Goal: Find contact information: Find contact information

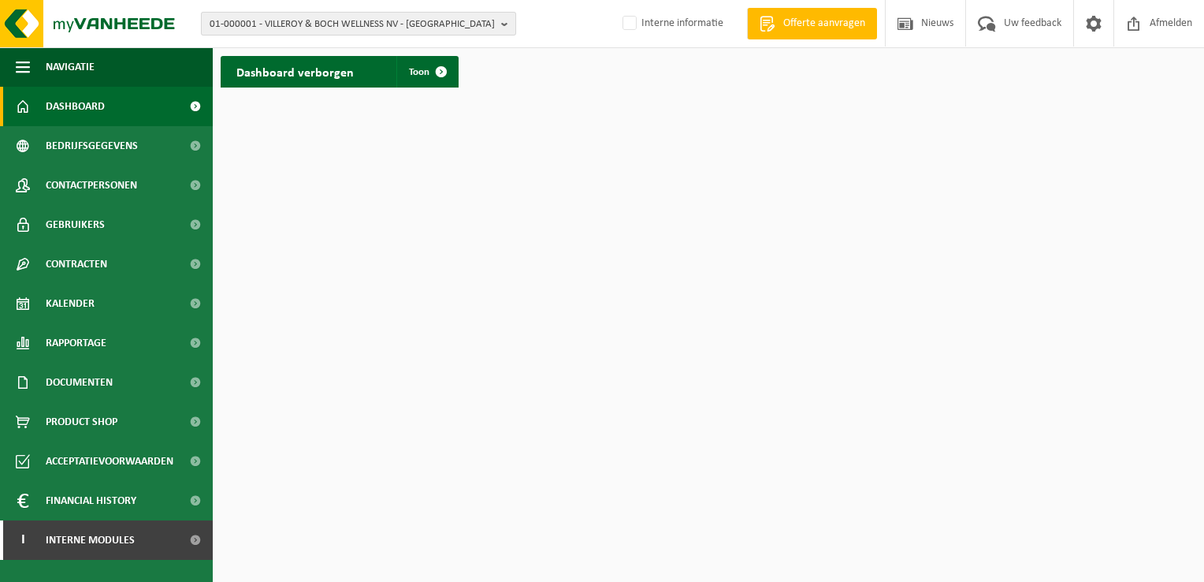
click at [504, 24] on b "button" at bounding box center [508, 24] width 14 height 22
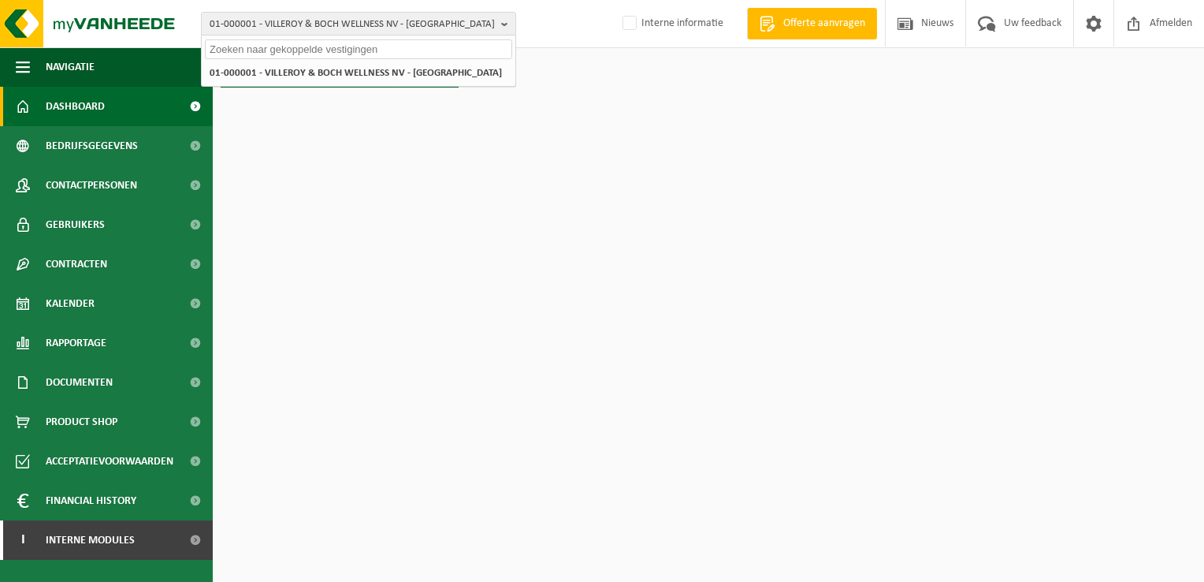
click at [296, 53] on input "text" at bounding box center [358, 49] width 307 height 20
paste input "10-976123"
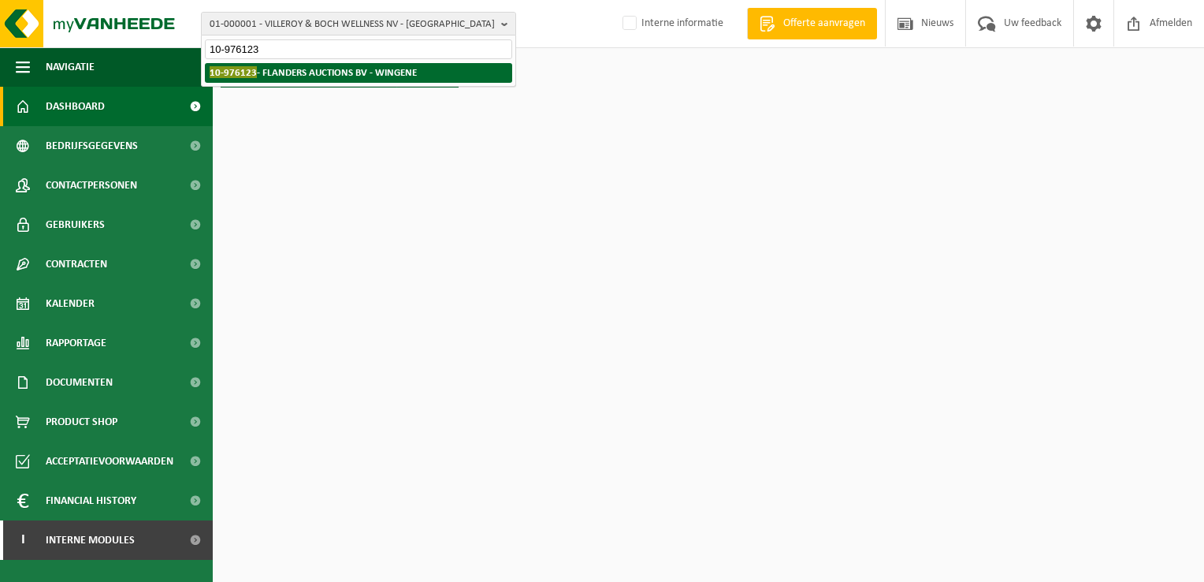
type input "10-976123"
click at [268, 71] on strong "10-976123 - FLANDERS AUCTIONS BV - WINGENE" at bounding box center [313, 72] width 207 height 12
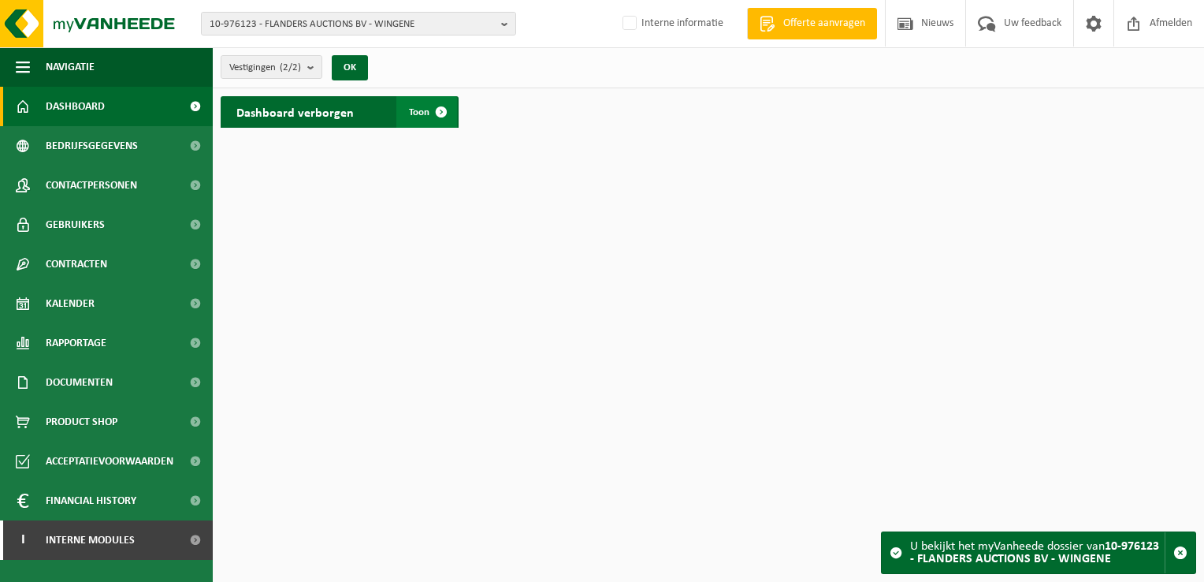
click at [433, 108] on span at bounding box center [442, 112] width 32 height 32
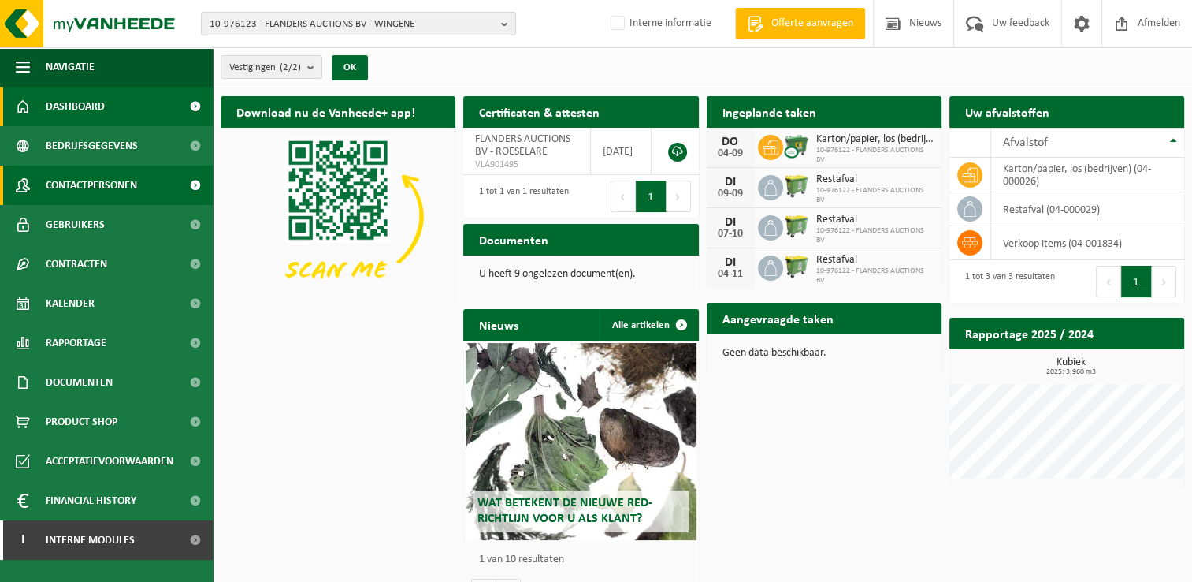
click at [132, 184] on span "Contactpersonen" at bounding box center [91, 184] width 91 height 39
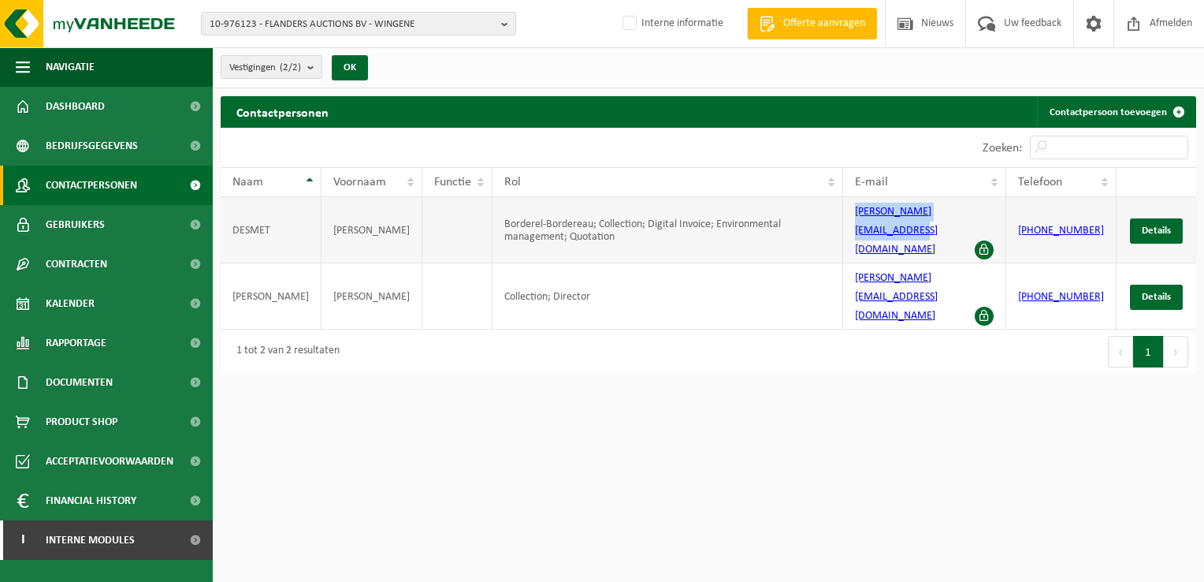
drag, startPoint x: 855, startPoint y: 225, endPoint x: 987, endPoint y: 220, distance: 131.7
click at [987, 220] on td "[PERSON_NAME][EMAIL_ADDRESS][DOMAIN_NAME]" at bounding box center [924, 230] width 162 height 66
copy link "[PERSON_NAME][EMAIL_ADDRESS][DOMAIN_NAME]"
click at [507, 28] on b "button" at bounding box center [508, 24] width 14 height 22
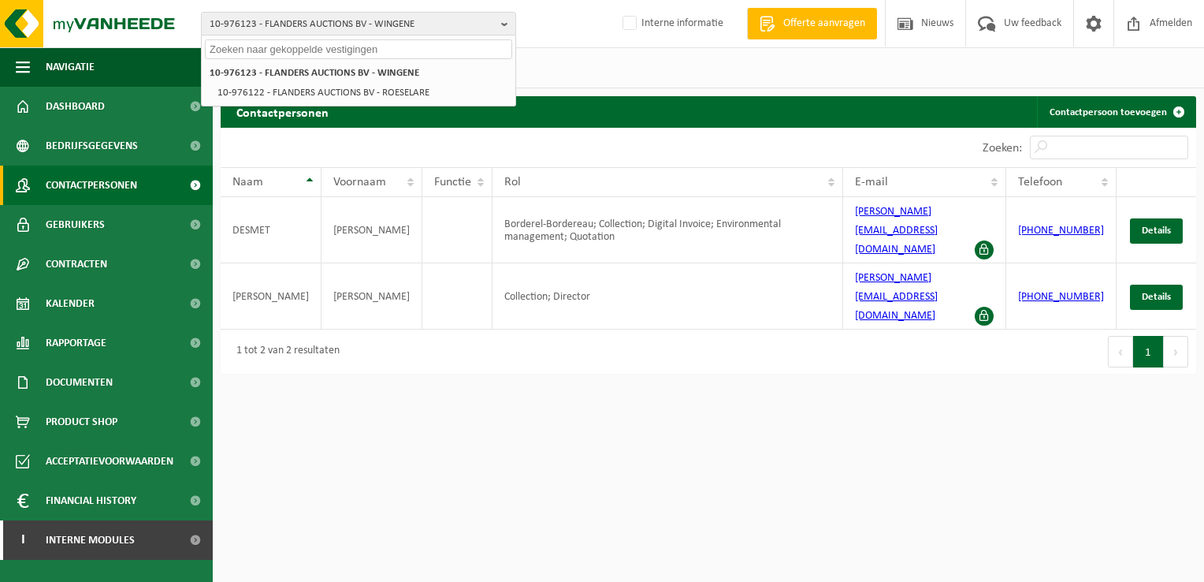
click at [291, 56] on input "text" at bounding box center [358, 49] width 307 height 20
paste input "10-873072"
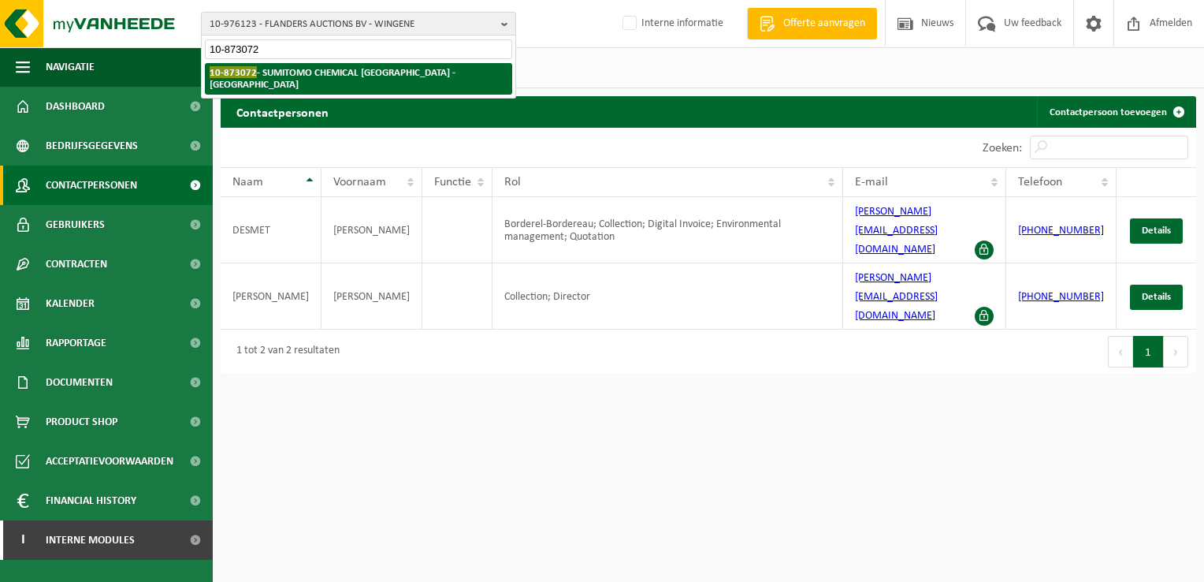
type input "10-873072"
click at [283, 71] on strong "10-873072 - SUMITOMO CHEMICAL EUROPE - MACHELEN" at bounding box center [333, 78] width 246 height 24
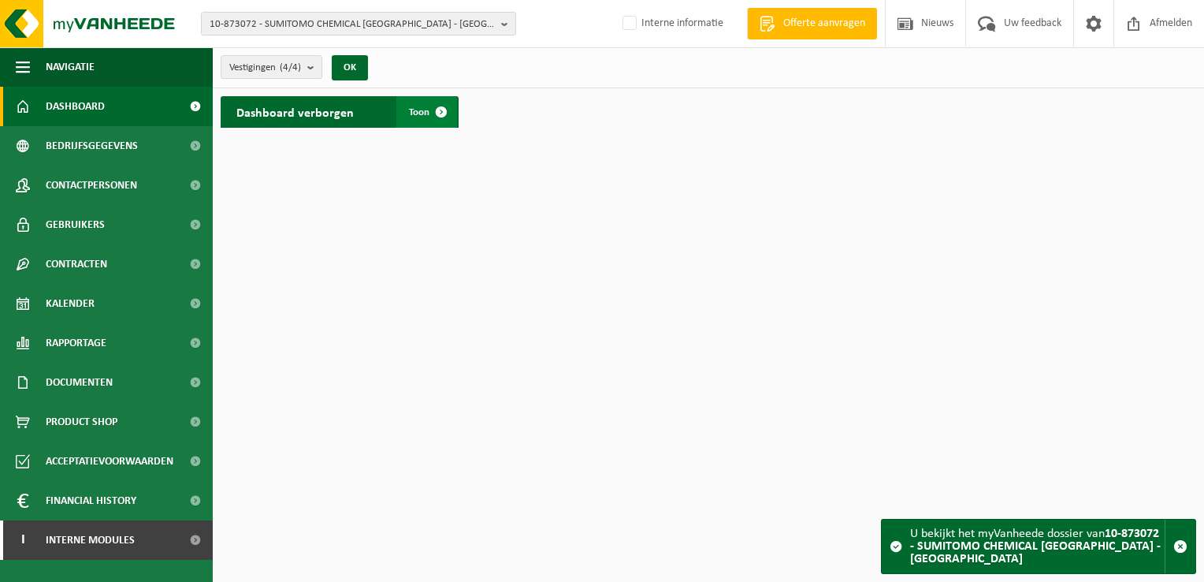
click at [441, 110] on span at bounding box center [442, 112] width 32 height 32
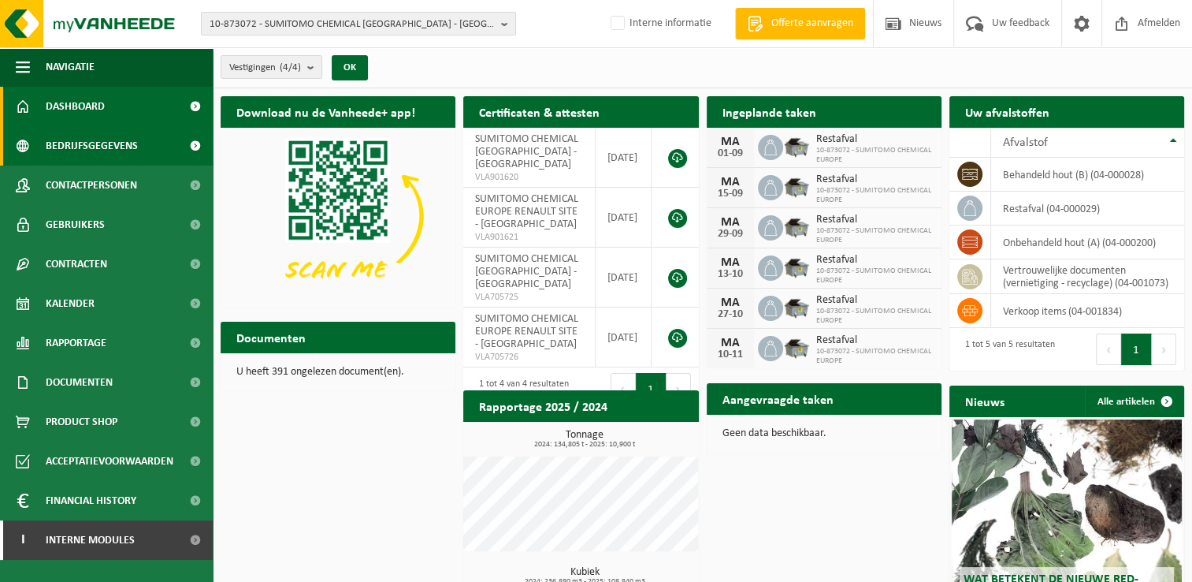
click at [131, 143] on span "Bedrijfsgegevens" at bounding box center [92, 145] width 92 height 39
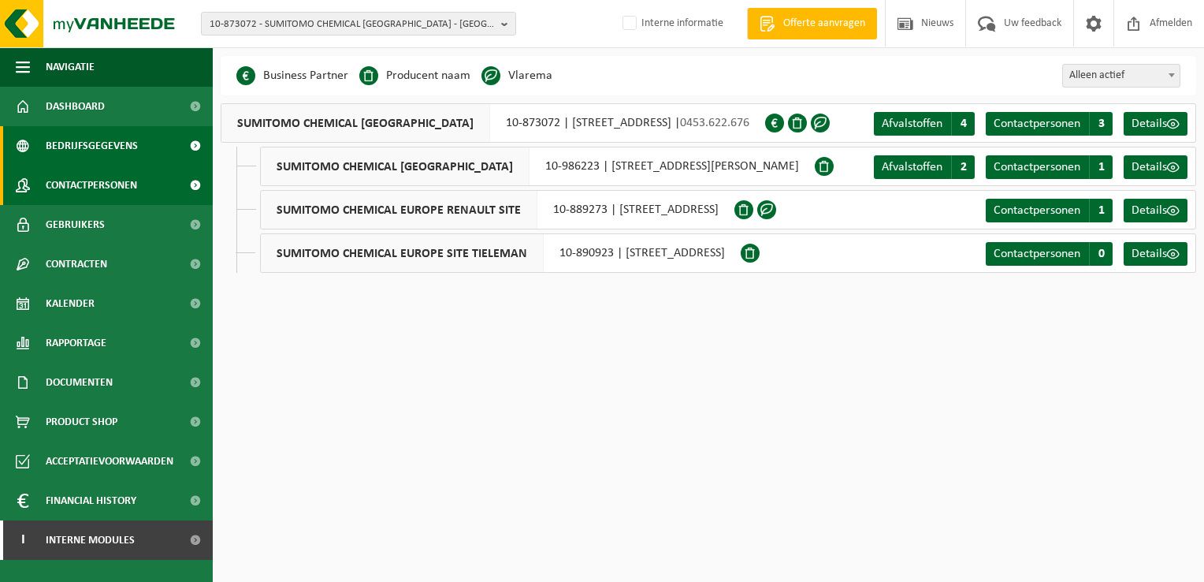
click at [141, 185] on link "Contactpersonen" at bounding box center [106, 184] width 213 height 39
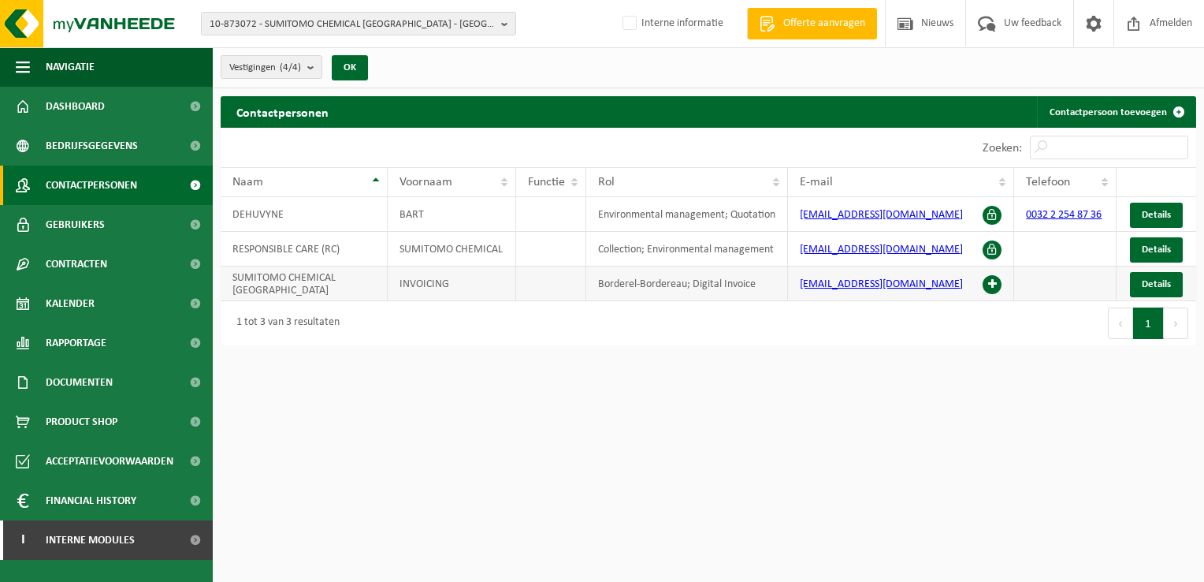
drag, startPoint x: 794, startPoint y: 292, endPoint x: 967, endPoint y: 288, distance: 172.6
click at [967, 288] on td "accounting@sce.sumitomo-chem.be" at bounding box center [901, 283] width 226 height 35
copy link "accounting@sce.sumitomo-chem.be"
click at [497, 20] on button "10-873072 - SUMITOMO CHEMICAL EUROPE - MACHELEN" at bounding box center [358, 24] width 315 height 24
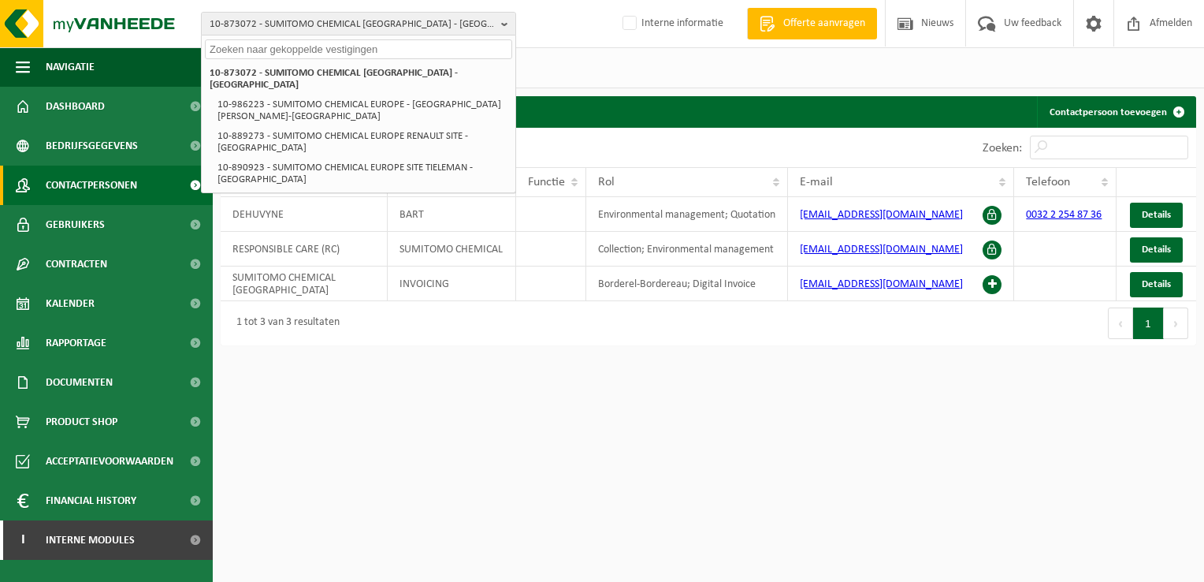
click at [303, 50] on input "text" at bounding box center [358, 49] width 307 height 20
paste input "10-980175"
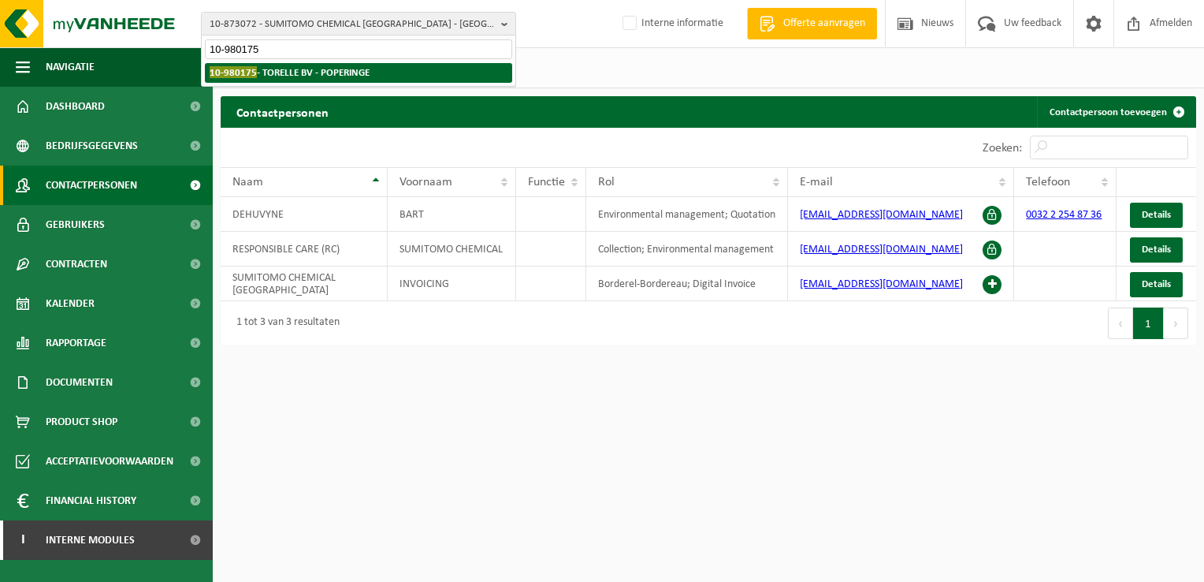
type input "10-980175"
click at [322, 72] on strong "10-980175 - TORELLE BV - POPERINGE" at bounding box center [290, 72] width 160 height 12
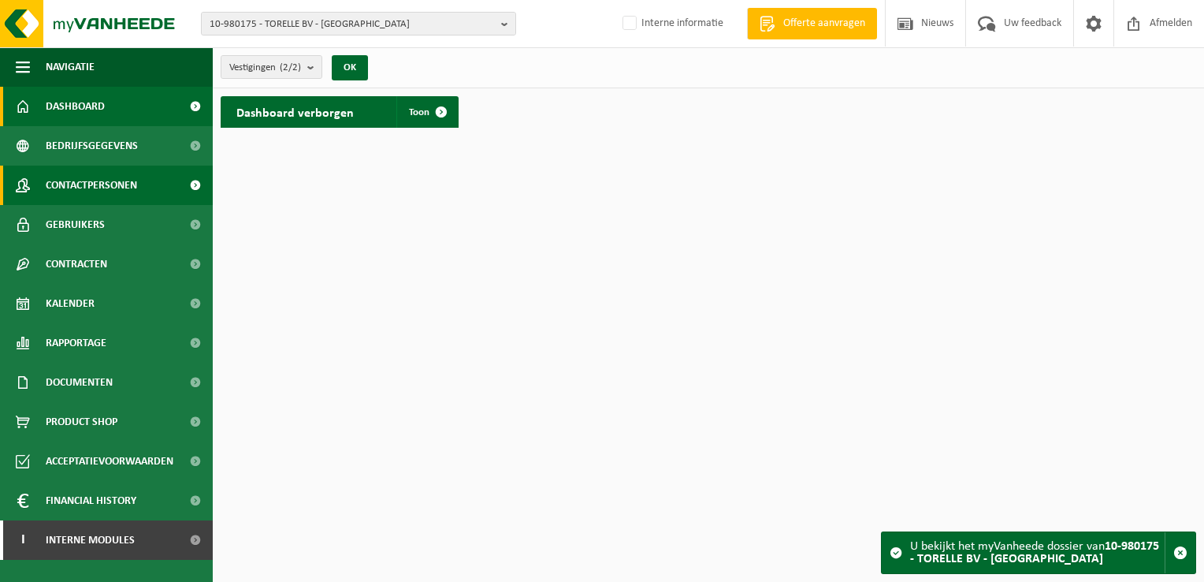
click at [172, 180] on link "Contactpersonen" at bounding box center [106, 184] width 213 height 39
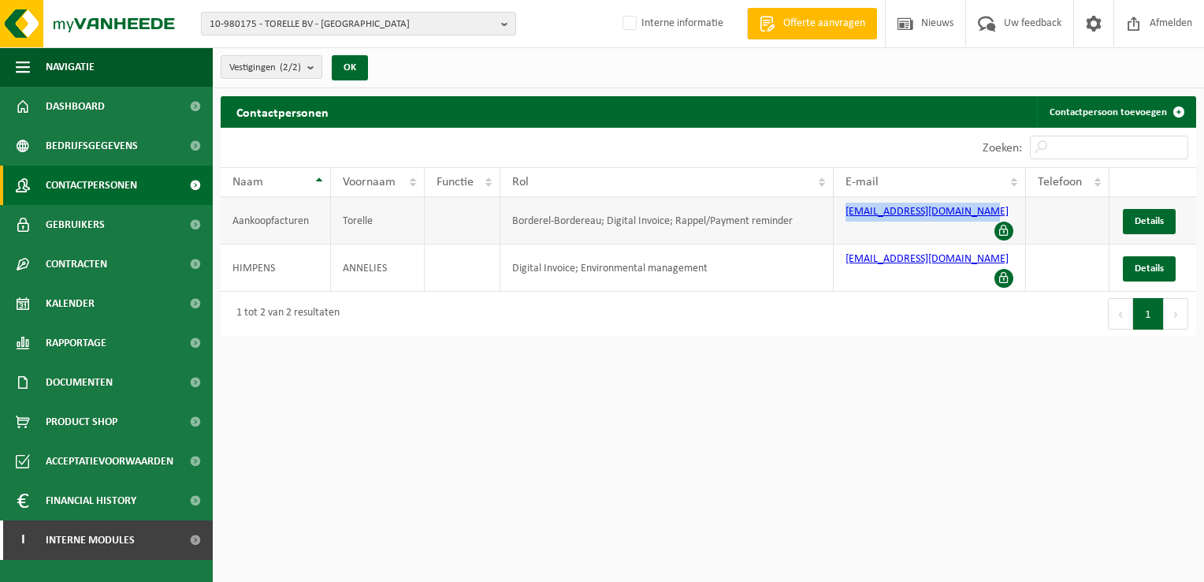
drag, startPoint x: 833, startPoint y: 215, endPoint x: 979, endPoint y: 211, distance: 145.8
click at [979, 211] on td "[EMAIL_ADDRESS][DOMAIN_NAME]" at bounding box center [930, 220] width 192 height 47
copy link "[EMAIL_ADDRESS][DOMAIN_NAME]"
click at [501, 24] on b "button" at bounding box center [508, 24] width 14 height 22
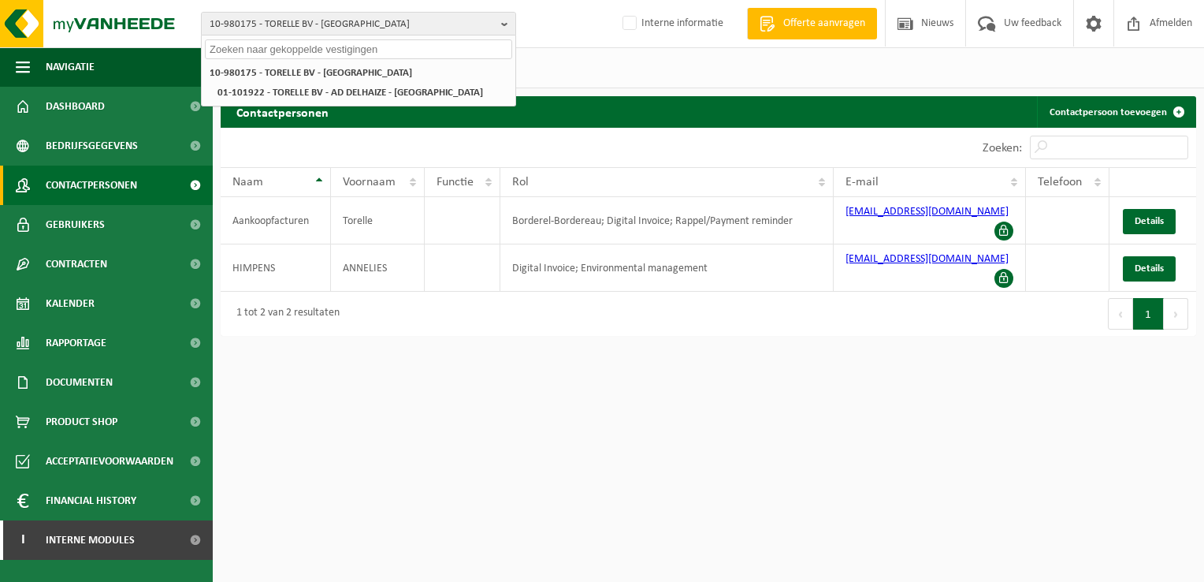
click at [322, 46] on input "text" at bounding box center [358, 49] width 307 height 20
paste input "10-983389"
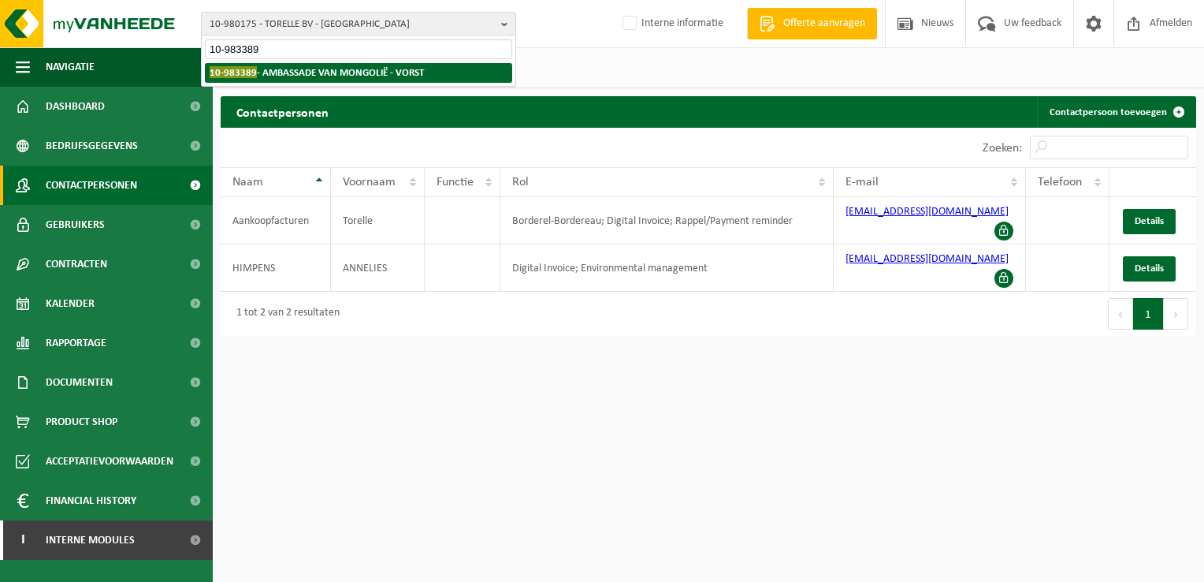
type input "10-983389"
click at [353, 71] on strong "10-983389 - AMBASSADE VAN MONGOLIË - VORST" at bounding box center [317, 72] width 214 height 12
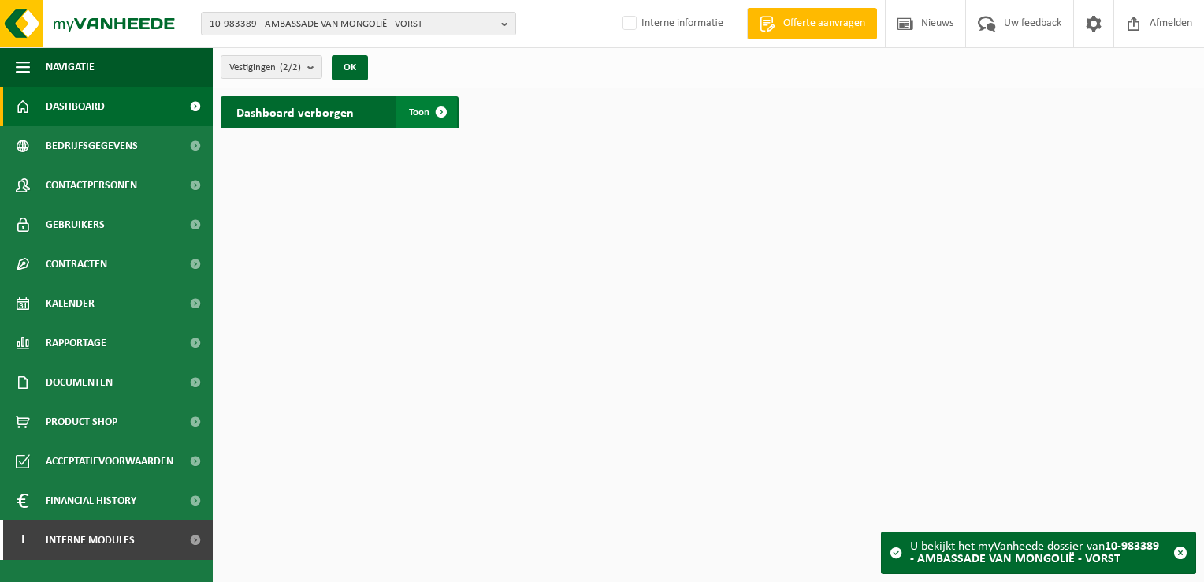
click at [450, 113] on span at bounding box center [442, 112] width 32 height 32
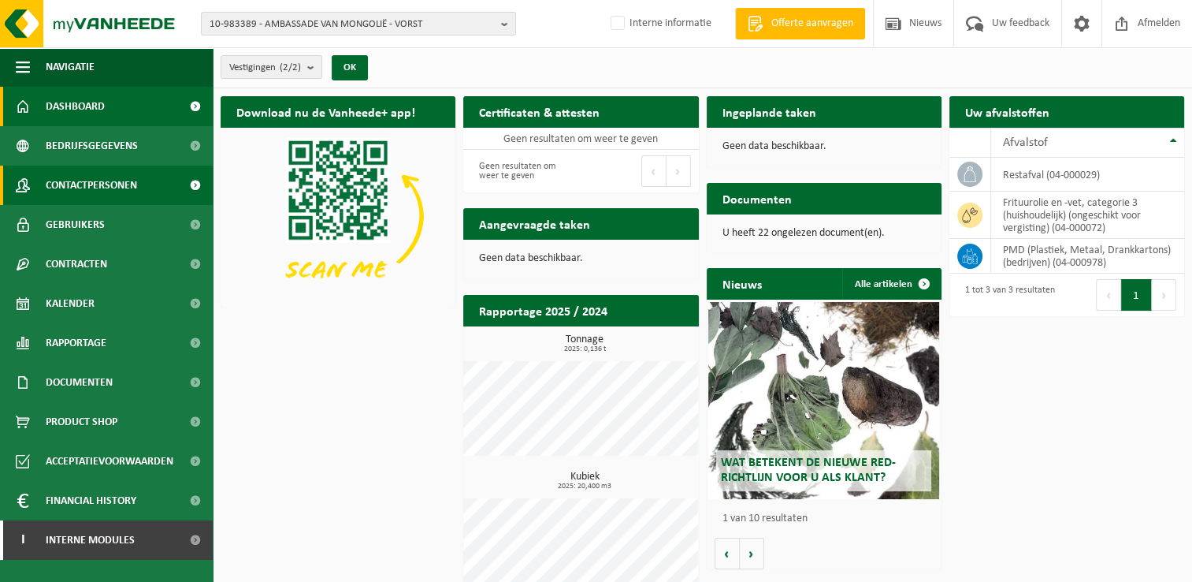
click at [113, 182] on span "Contactpersonen" at bounding box center [91, 184] width 91 height 39
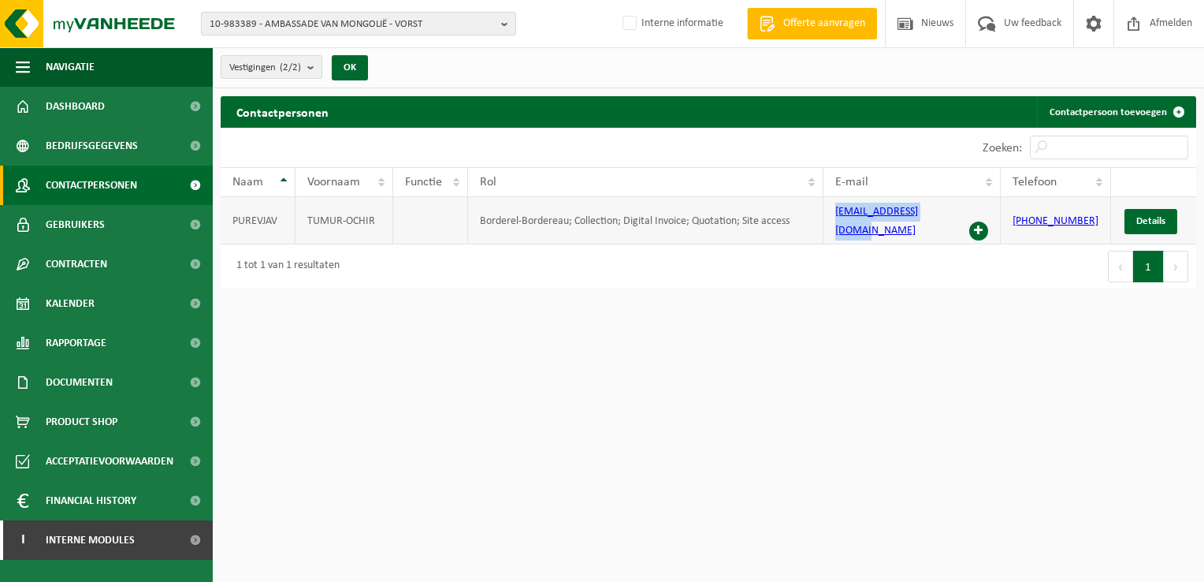
drag, startPoint x: 835, startPoint y: 217, endPoint x: 959, endPoint y: 229, distance: 124.3
click at [959, 229] on td "tumurochir@moncham.eu" at bounding box center [911, 220] width 177 height 47
copy link "tumurochir@moncham.eu"
